Goal: Transaction & Acquisition: Book appointment/travel/reservation

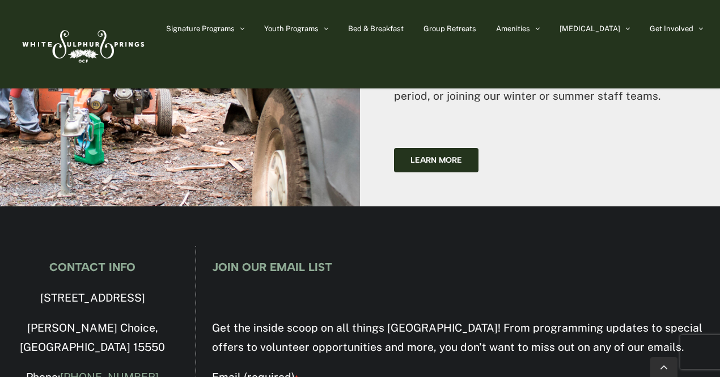
scroll to position [3529, 0]
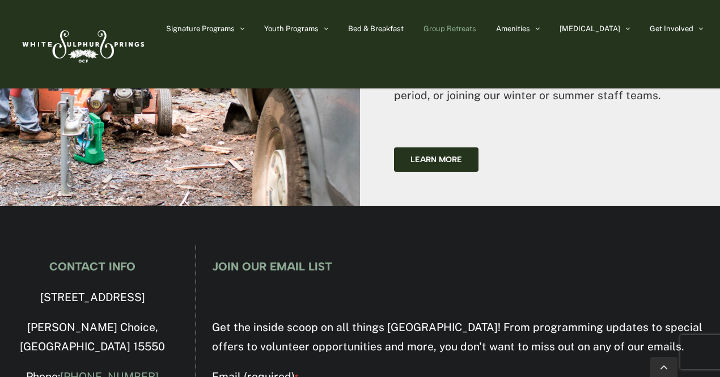
click at [476, 34] on link "Group Retreats" at bounding box center [449, 28] width 53 height 57
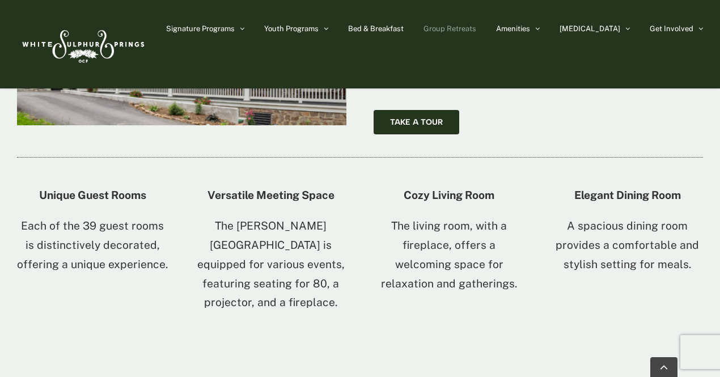
scroll to position [1943, 0]
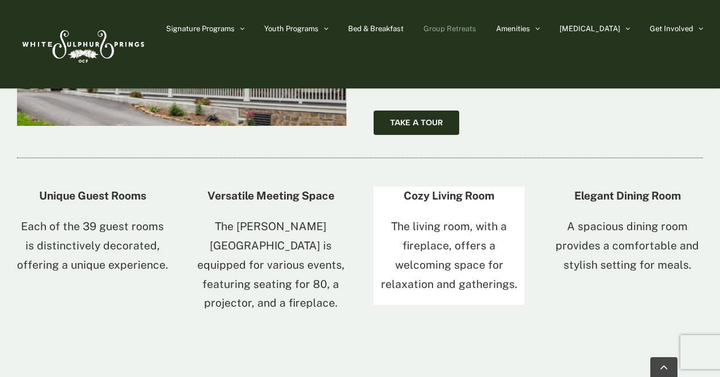
click at [440, 217] on p "The living room, with a fireplace, offers a welcoming space for relaxation and …" at bounding box center [448, 255] width 151 height 76
click at [446, 189] on strong "Cozy Living Room" at bounding box center [448, 195] width 91 height 12
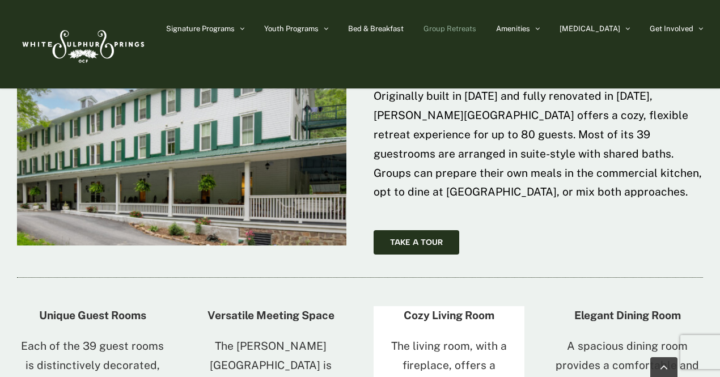
scroll to position [1823, 0]
click at [465, 337] on p "The living room, with a fireplace, offers a welcoming space for relaxation and …" at bounding box center [448, 375] width 151 height 76
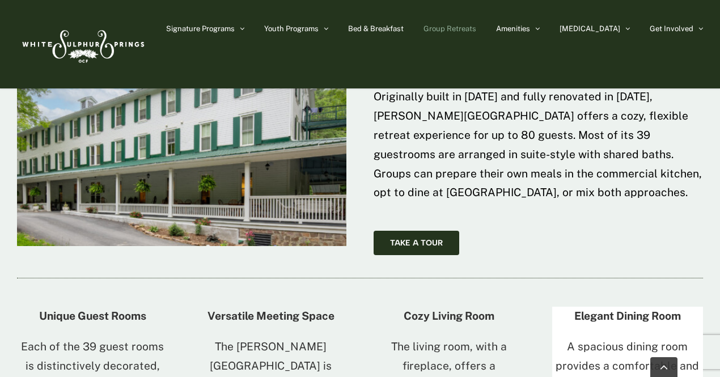
click at [595, 309] on strong "Elegant Dining Room" at bounding box center [627, 315] width 107 height 12
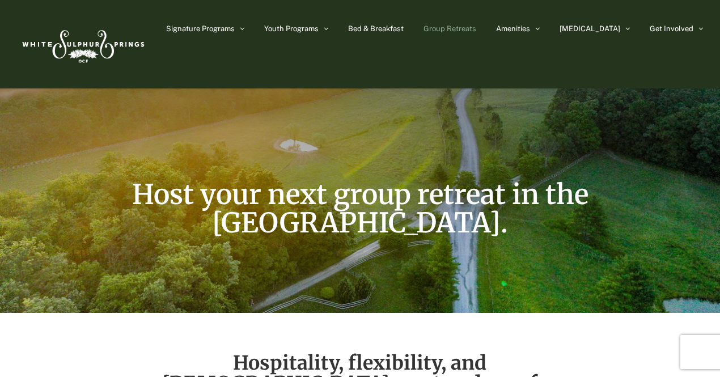
scroll to position [0, 0]
